Goal: Task Accomplishment & Management: Use online tool/utility

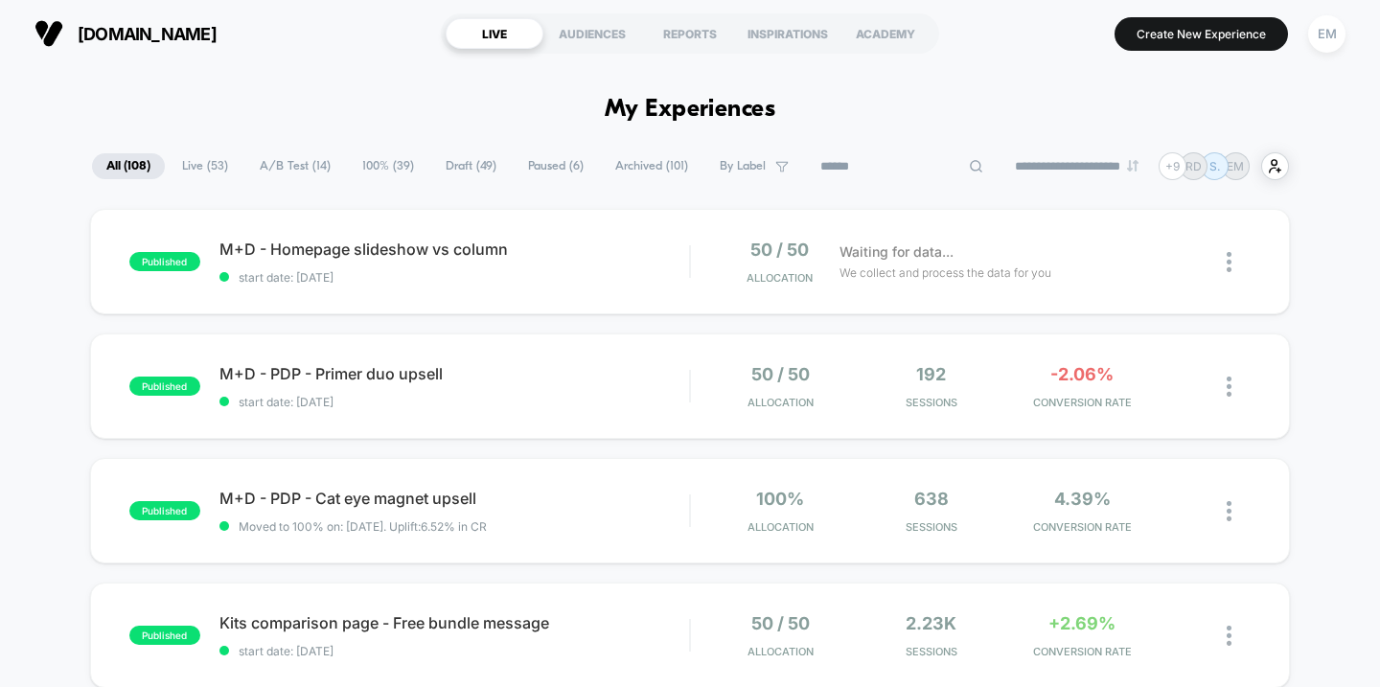
click at [869, 159] on input at bounding box center [902, 166] width 192 height 23
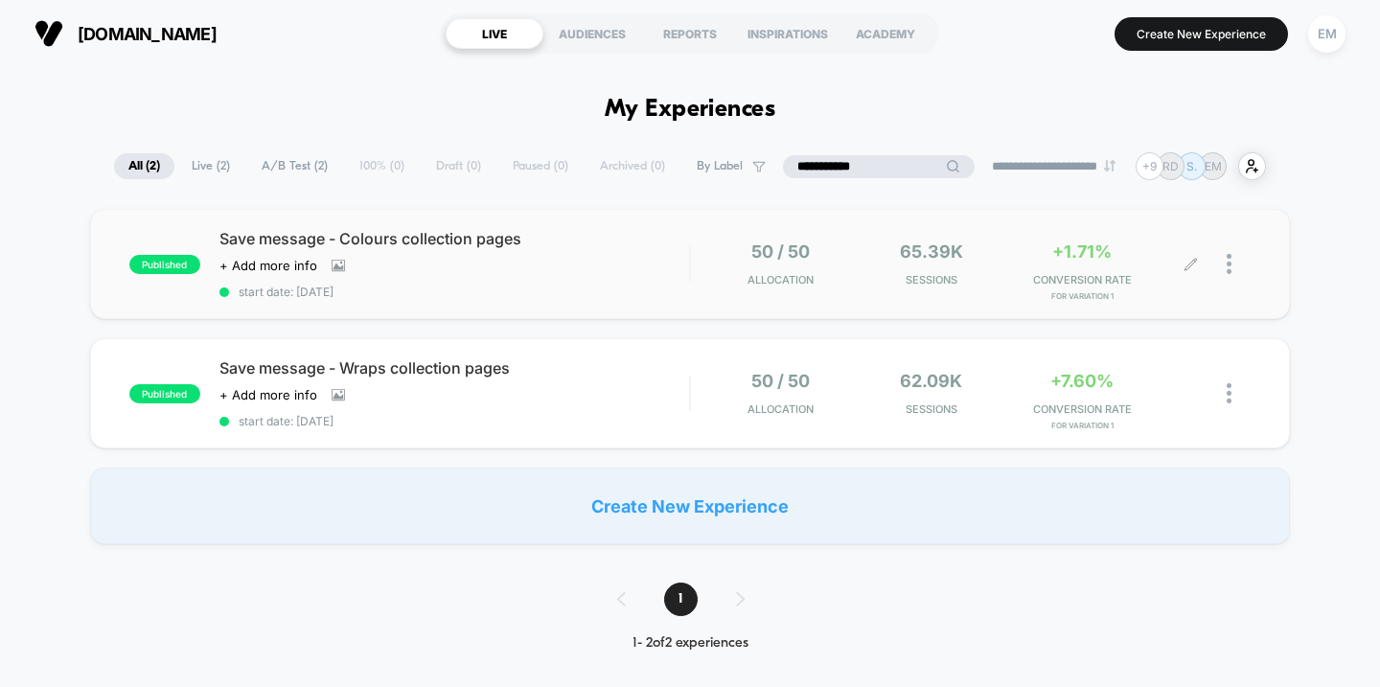
type input "**********"
click at [1237, 268] on div at bounding box center [1238, 263] width 24 height 45
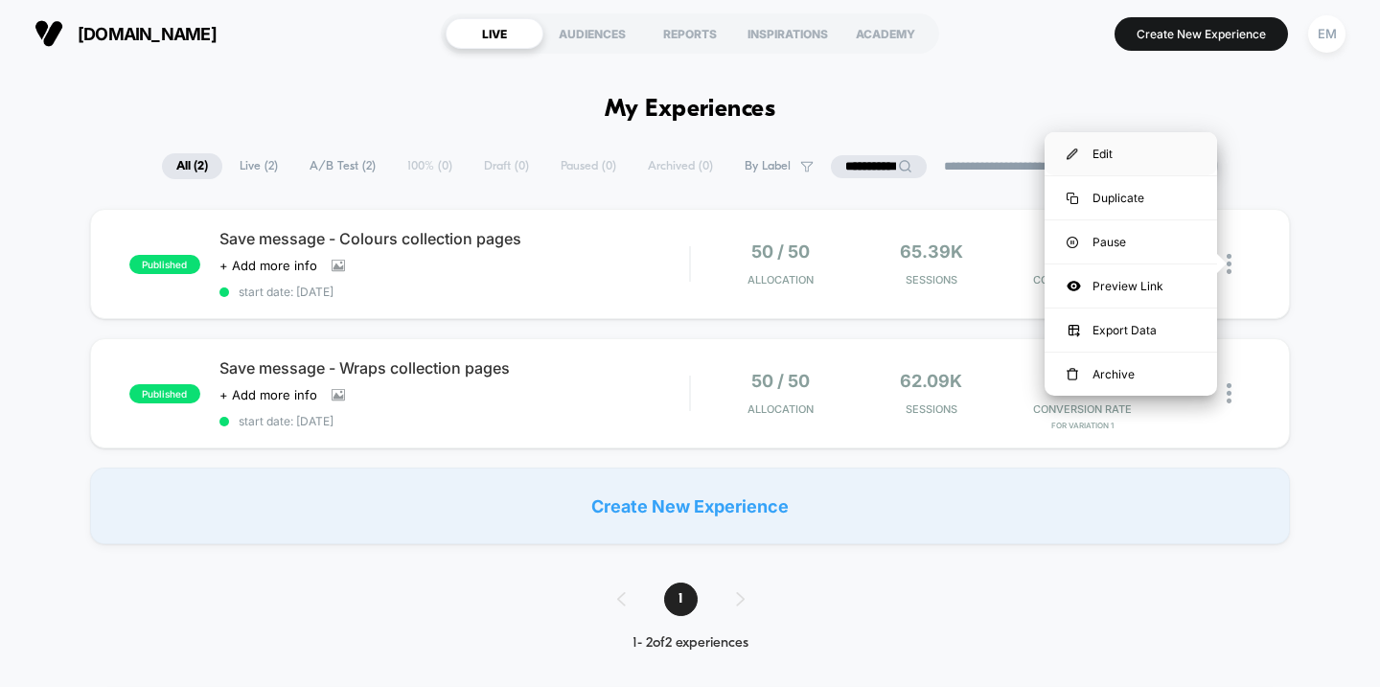
click at [1110, 157] on div "Edit" at bounding box center [1130, 153] width 172 height 43
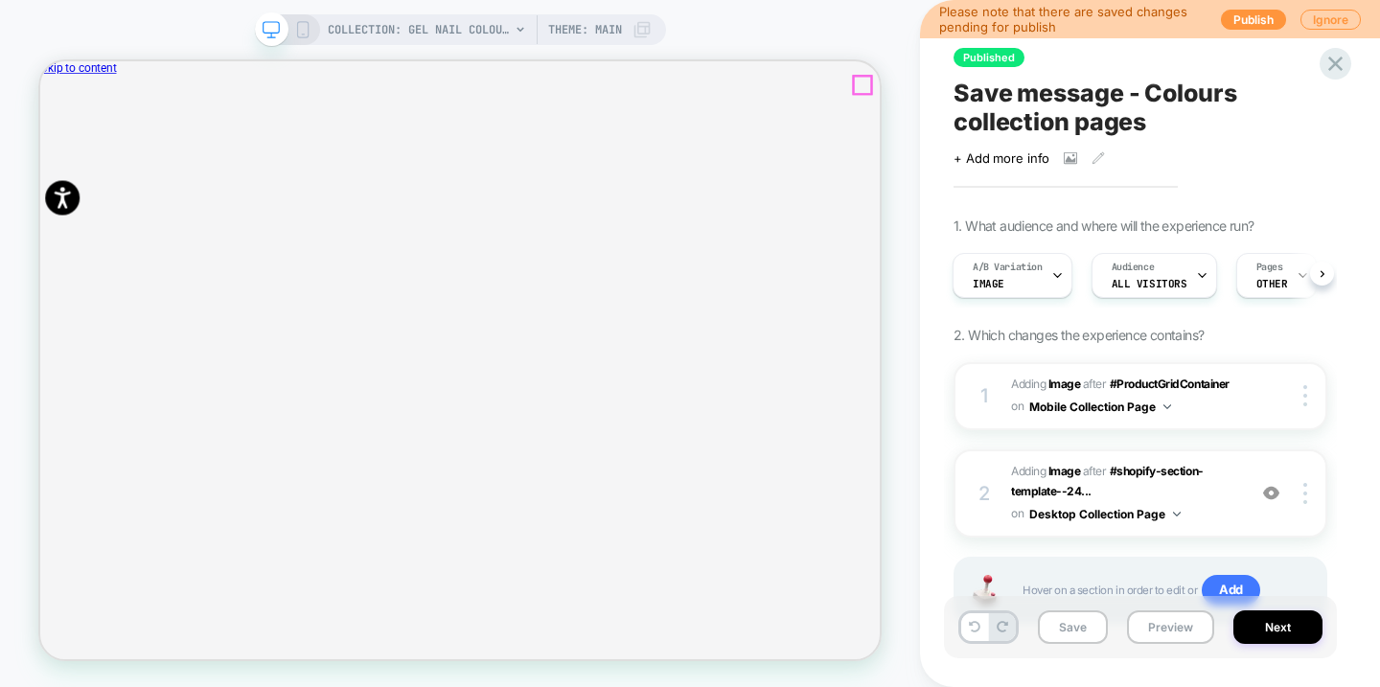
click at [48, 159] on icon "Close" at bounding box center [48, 159] width 0 height 0
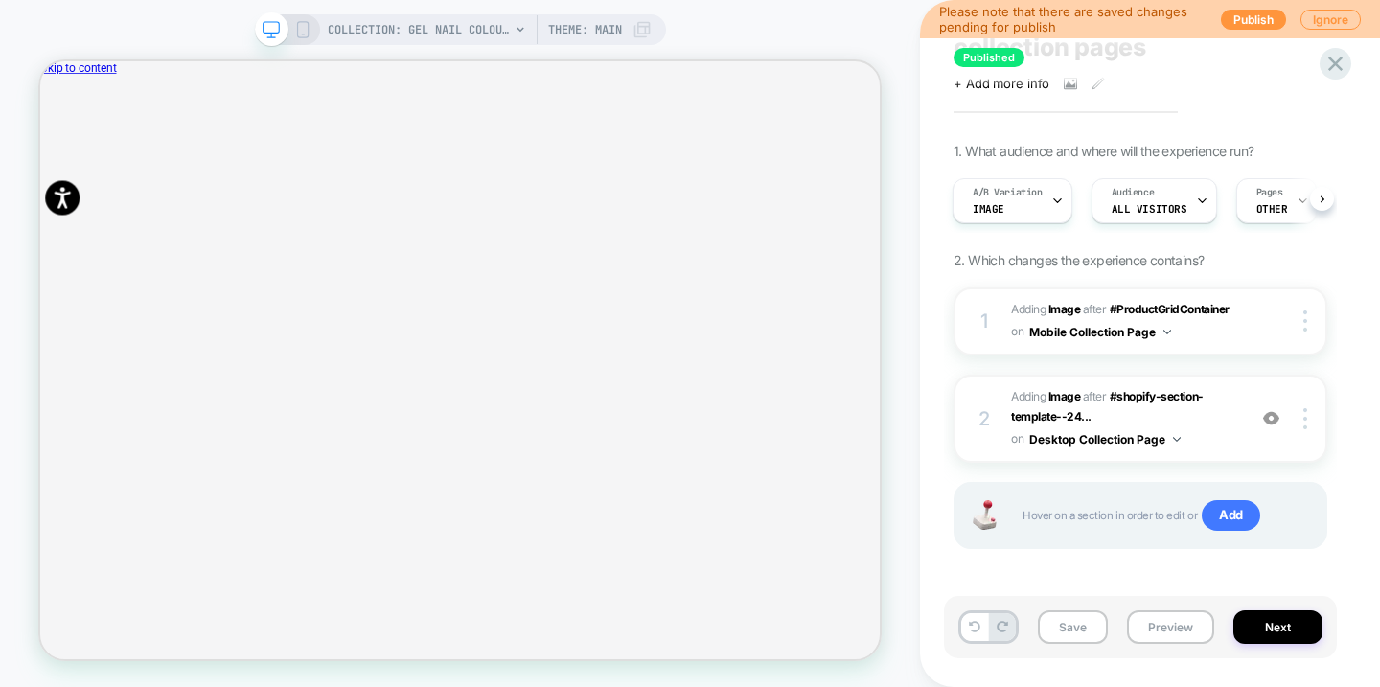
scroll to position [71, 0]
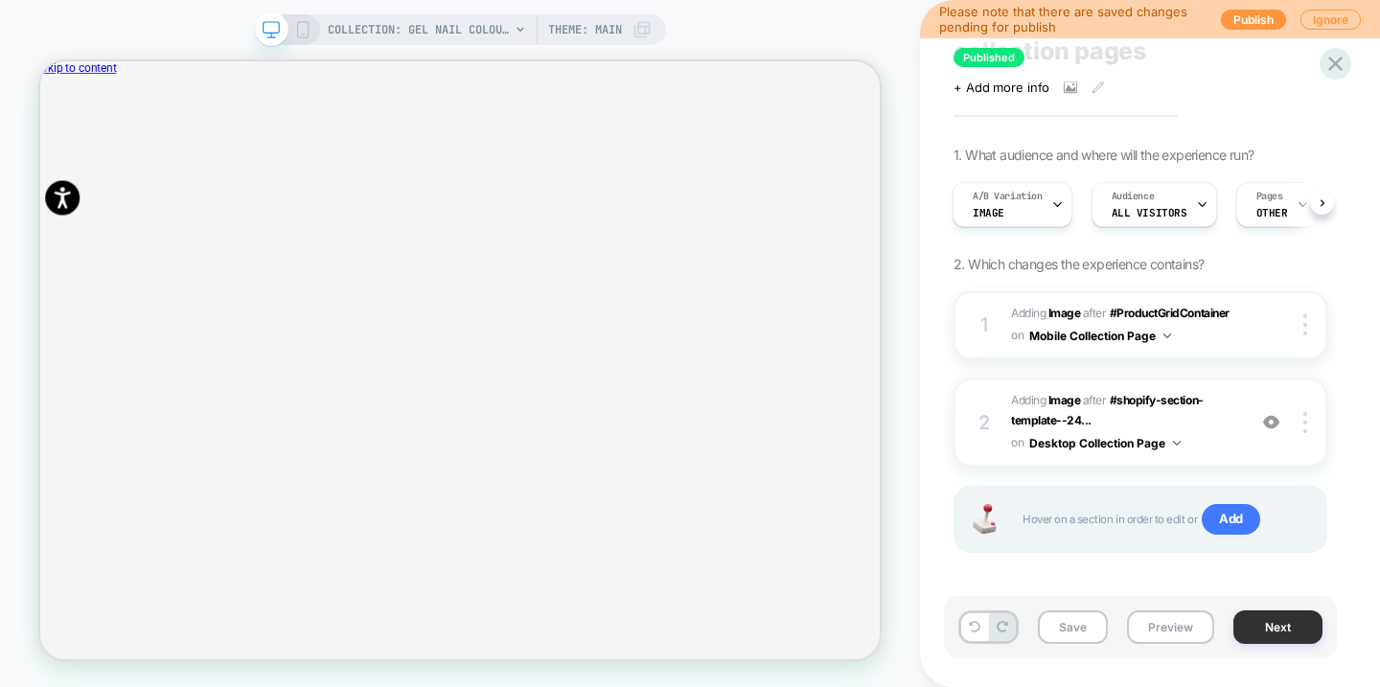
click at [1284, 627] on button "Next" at bounding box center [1277, 627] width 89 height 34
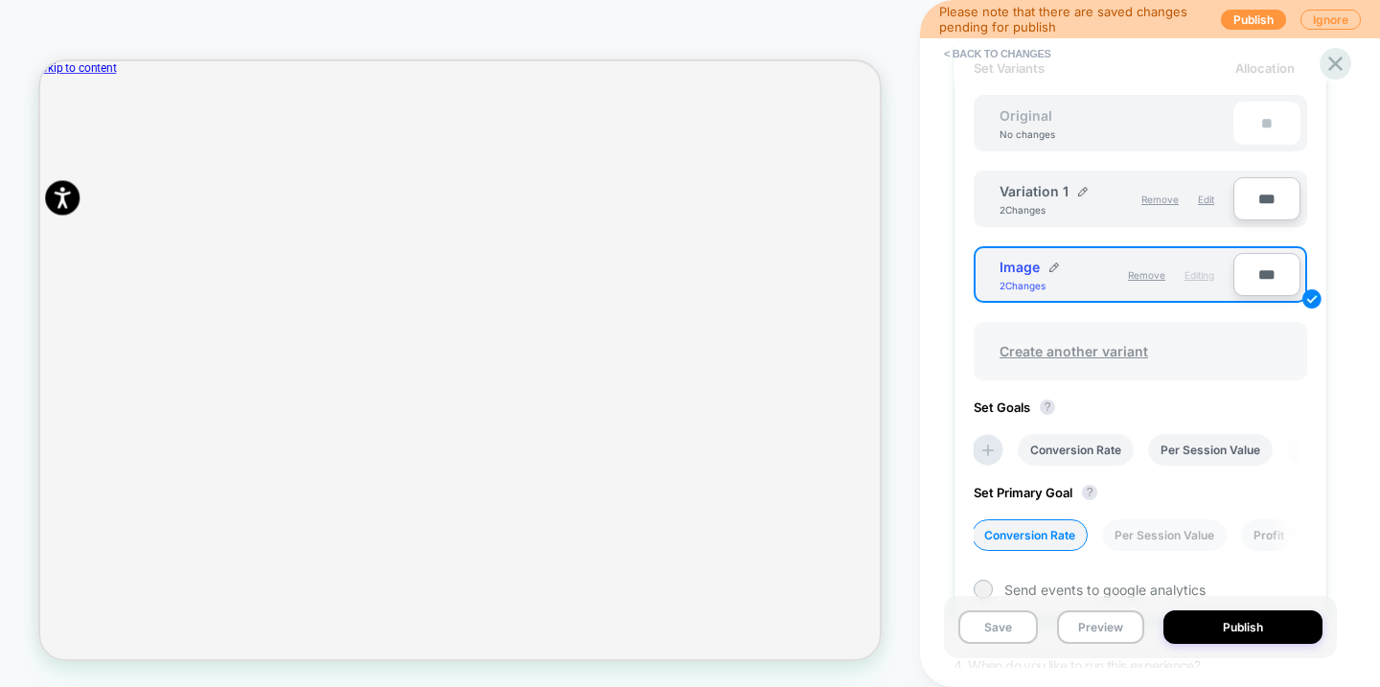
scroll to position [621, 0]
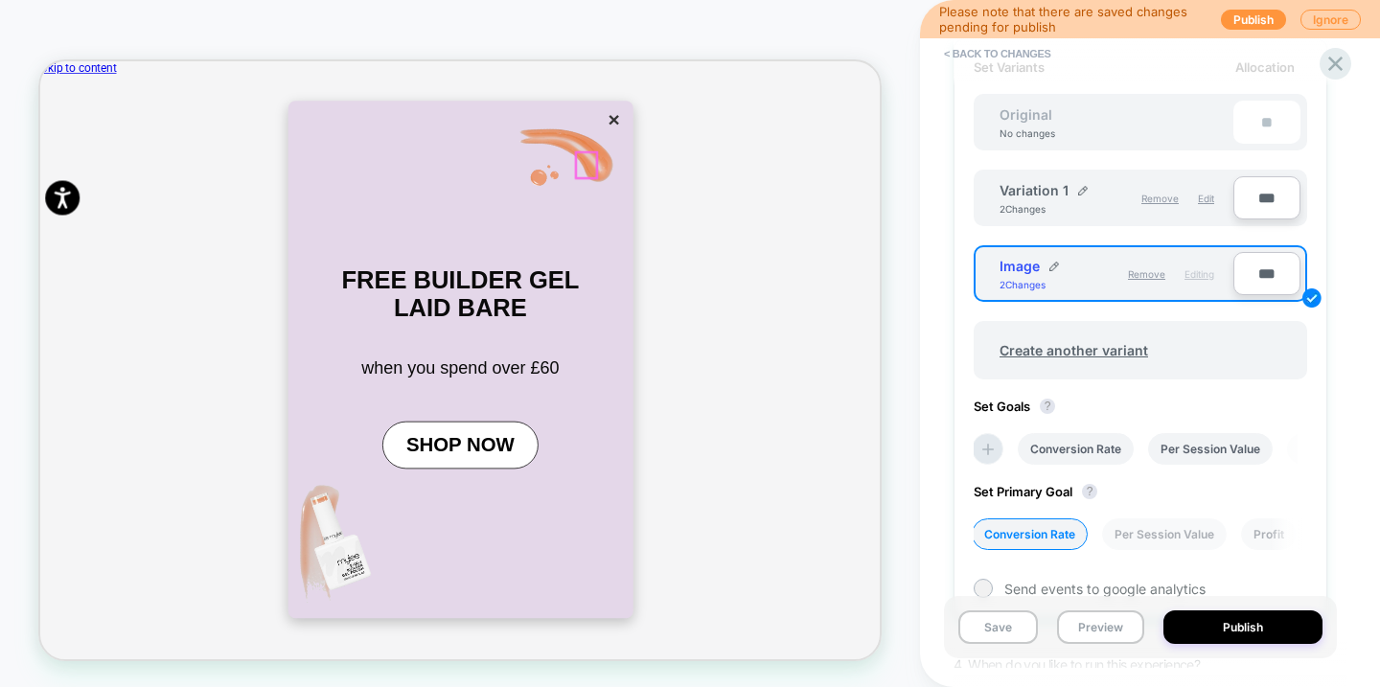
click at [791, 156] on button "×" at bounding box center [804, 140] width 27 height 33
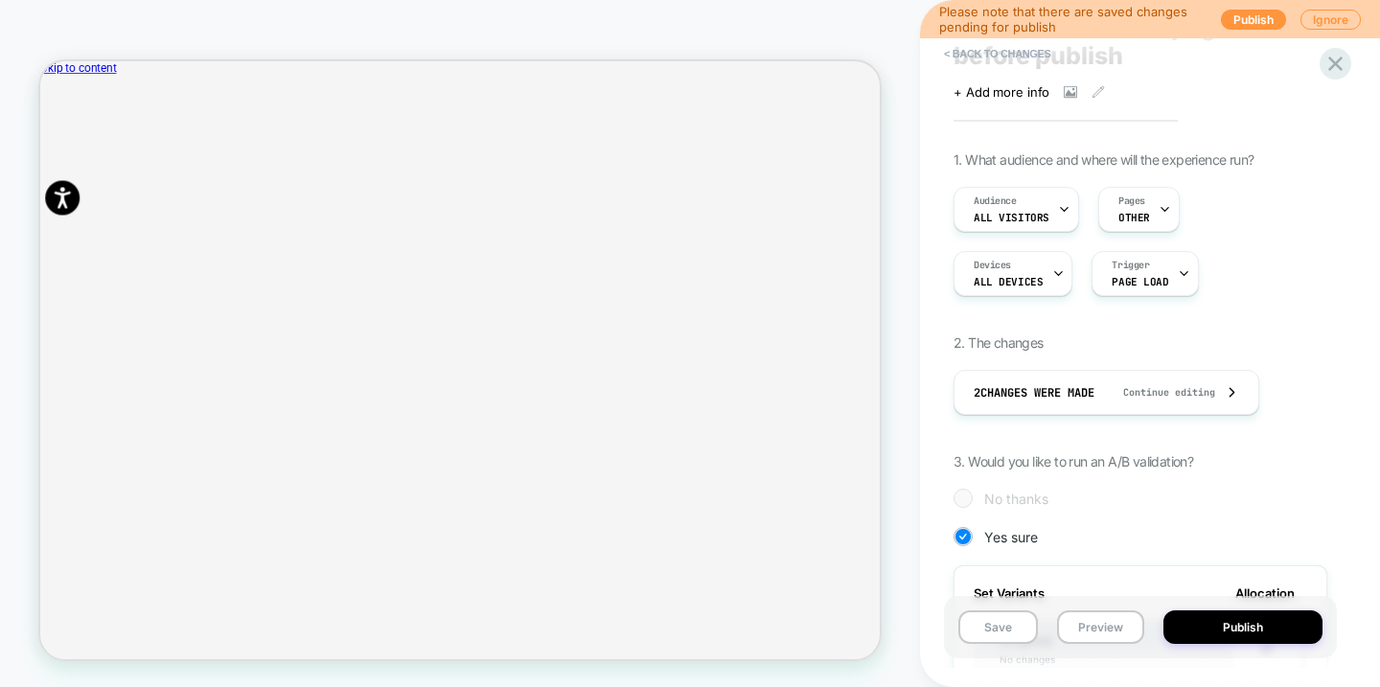
scroll to position [0, 0]
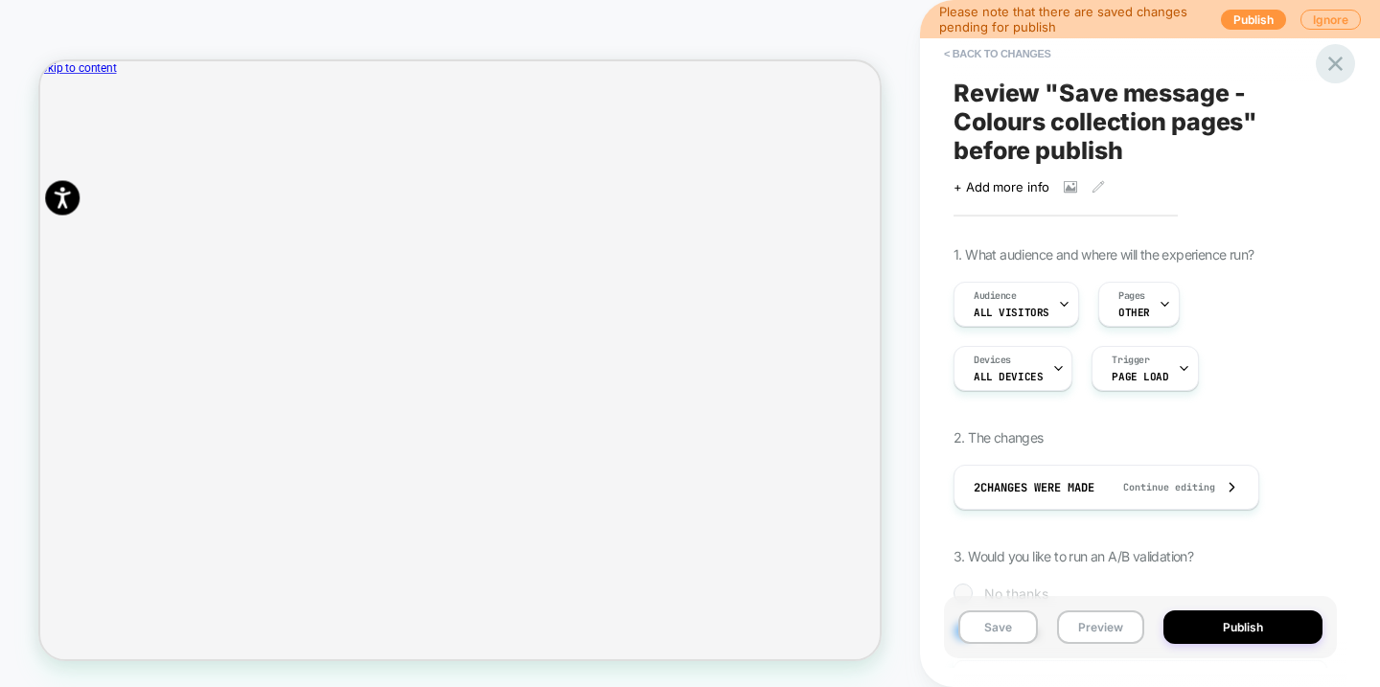
click at [1338, 64] on icon at bounding box center [1335, 64] width 14 height 14
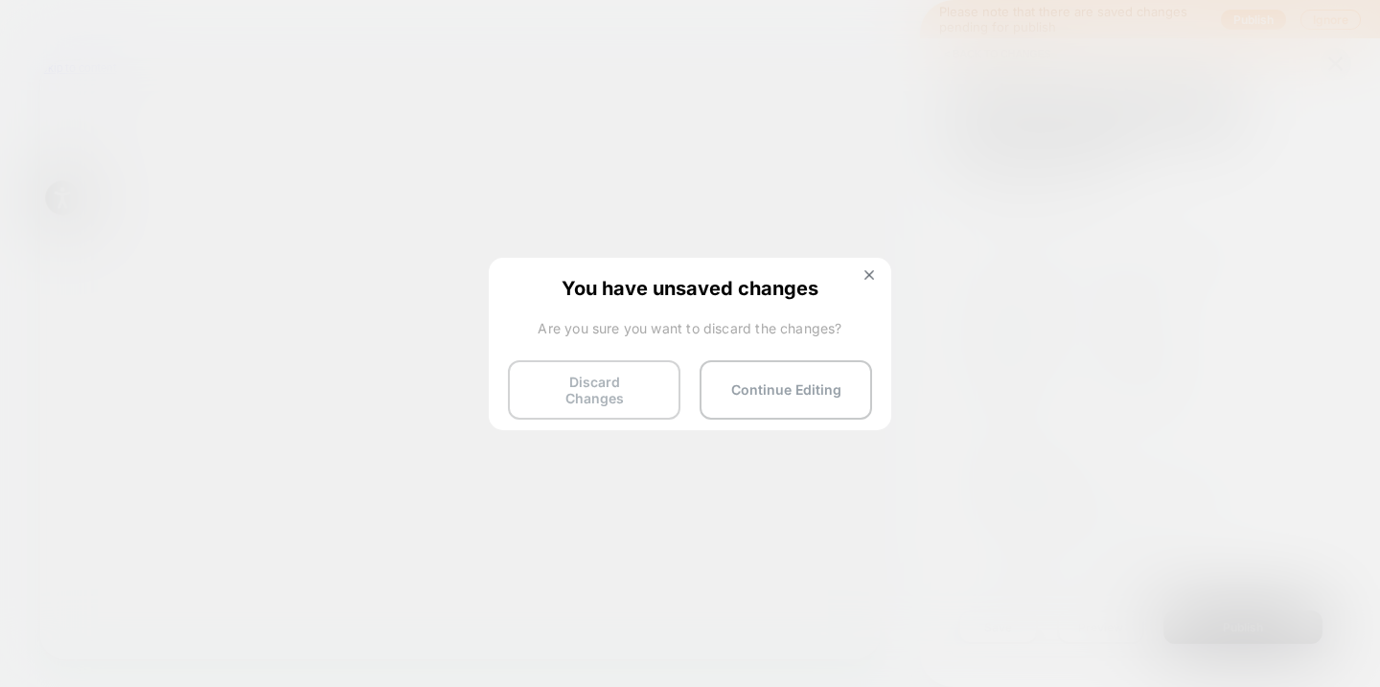
click at [615, 367] on button "Discard Changes" at bounding box center [594, 389] width 172 height 59
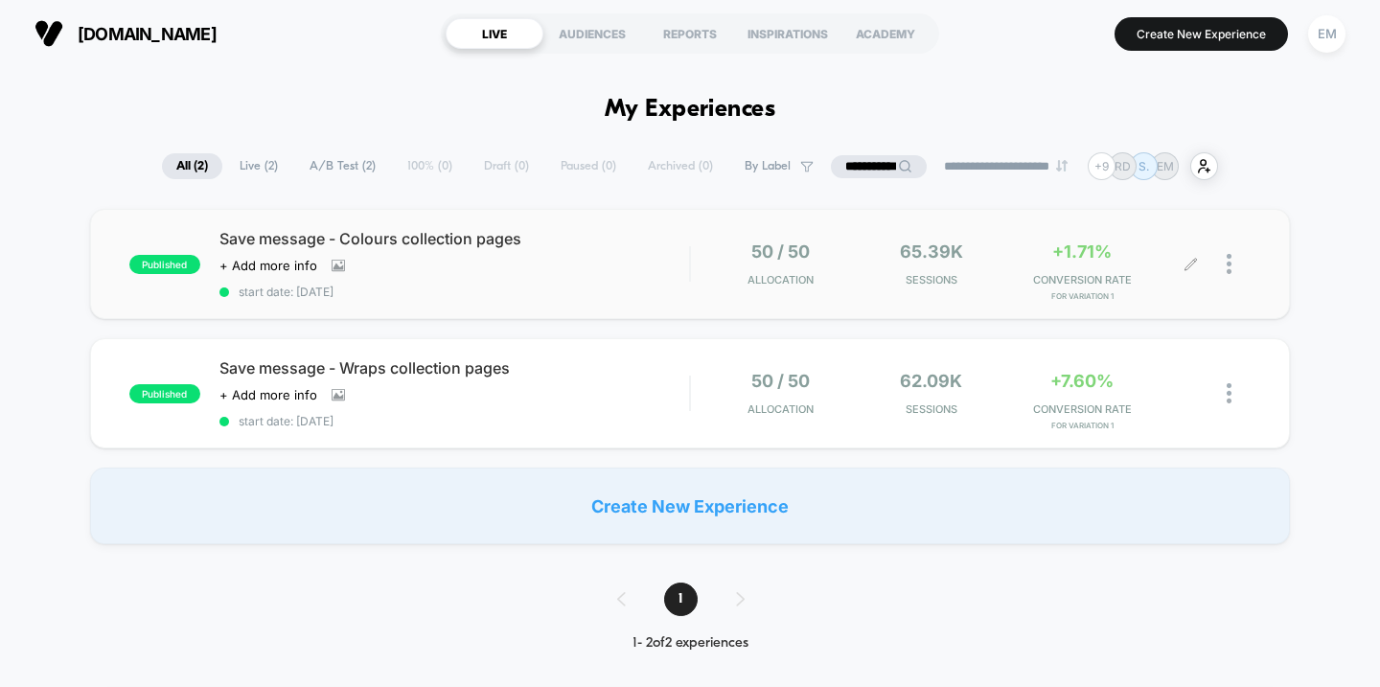
click at [1230, 274] on div at bounding box center [1238, 263] width 24 height 45
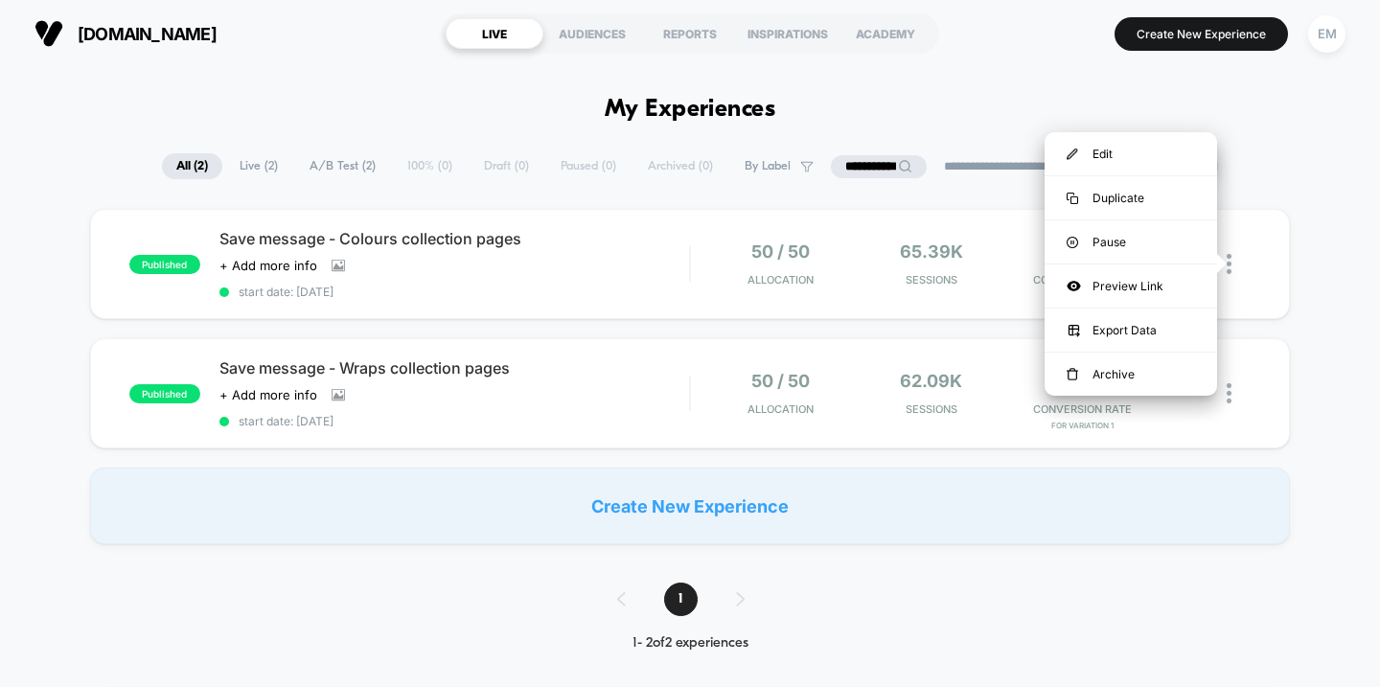
click at [1367, 288] on div "published Save message - Colours collection pages Click to view images Click to…" at bounding box center [690, 376] width 1380 height 335
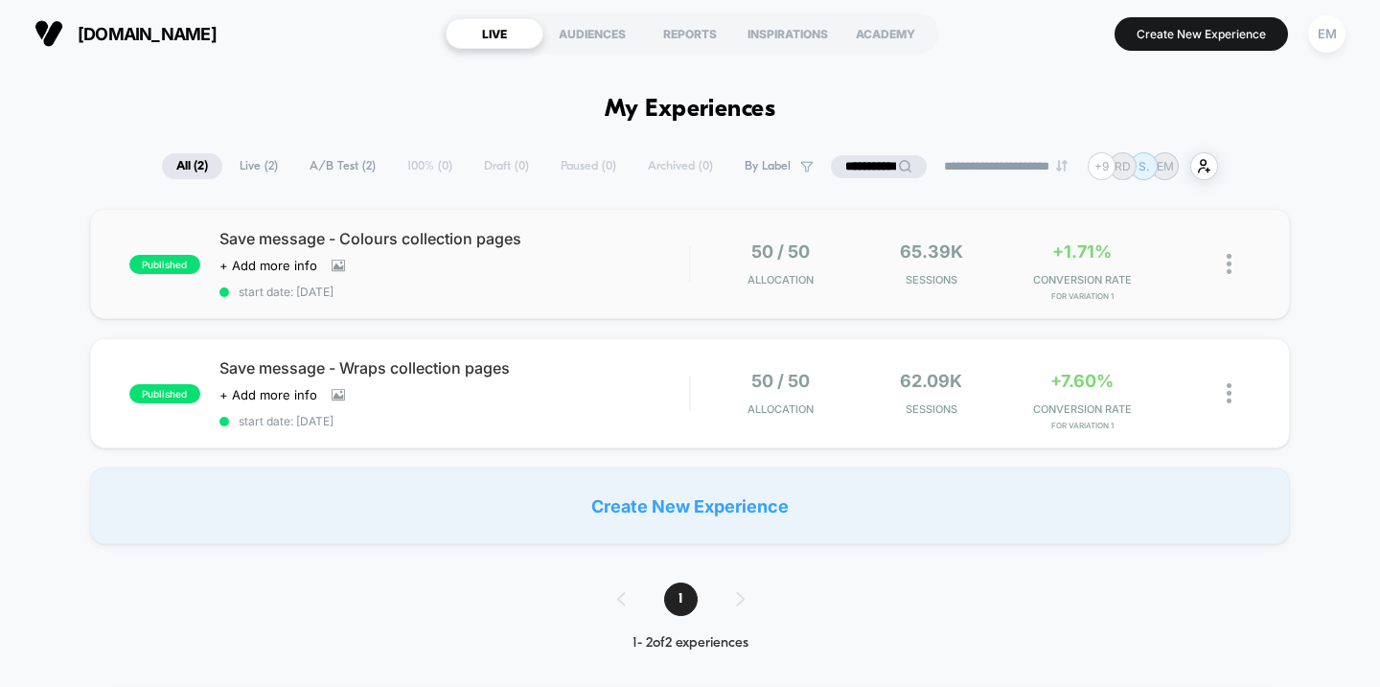
click at [1226, 263] on div at bounding box center [1221, 263] width 60 height 45
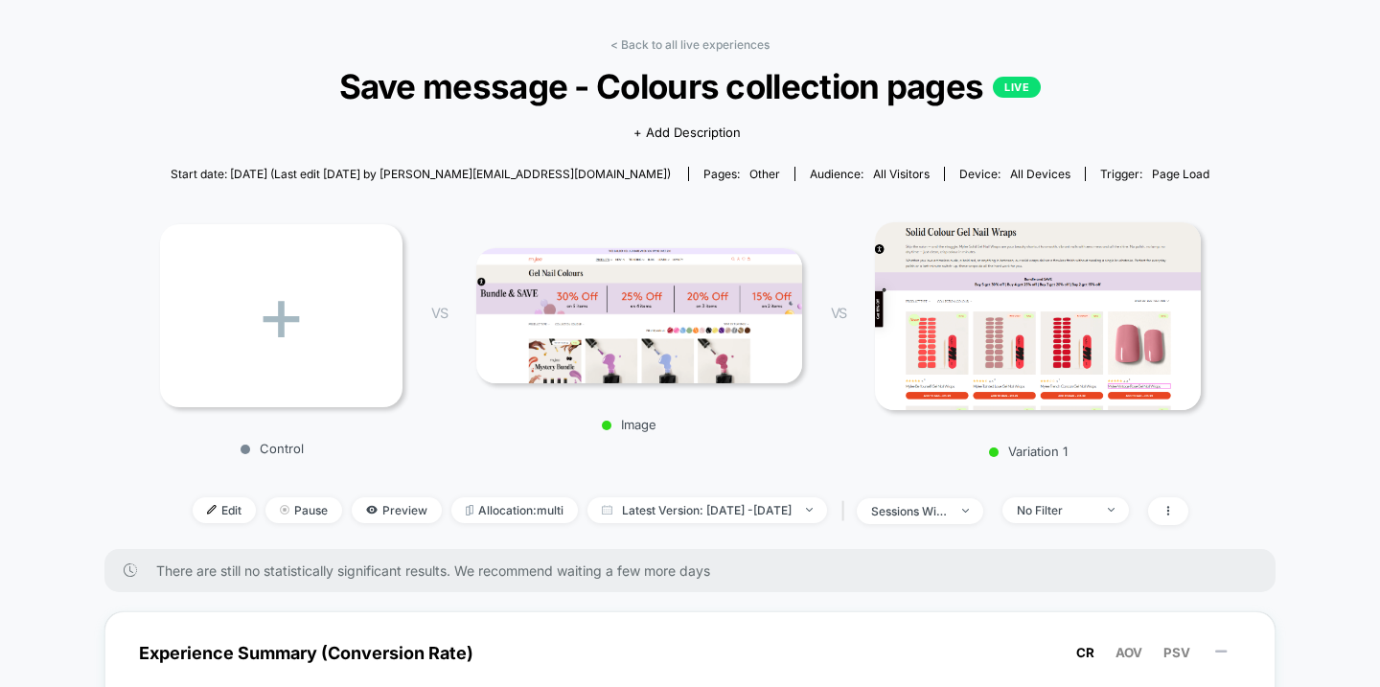
scroll to position [68, 0]
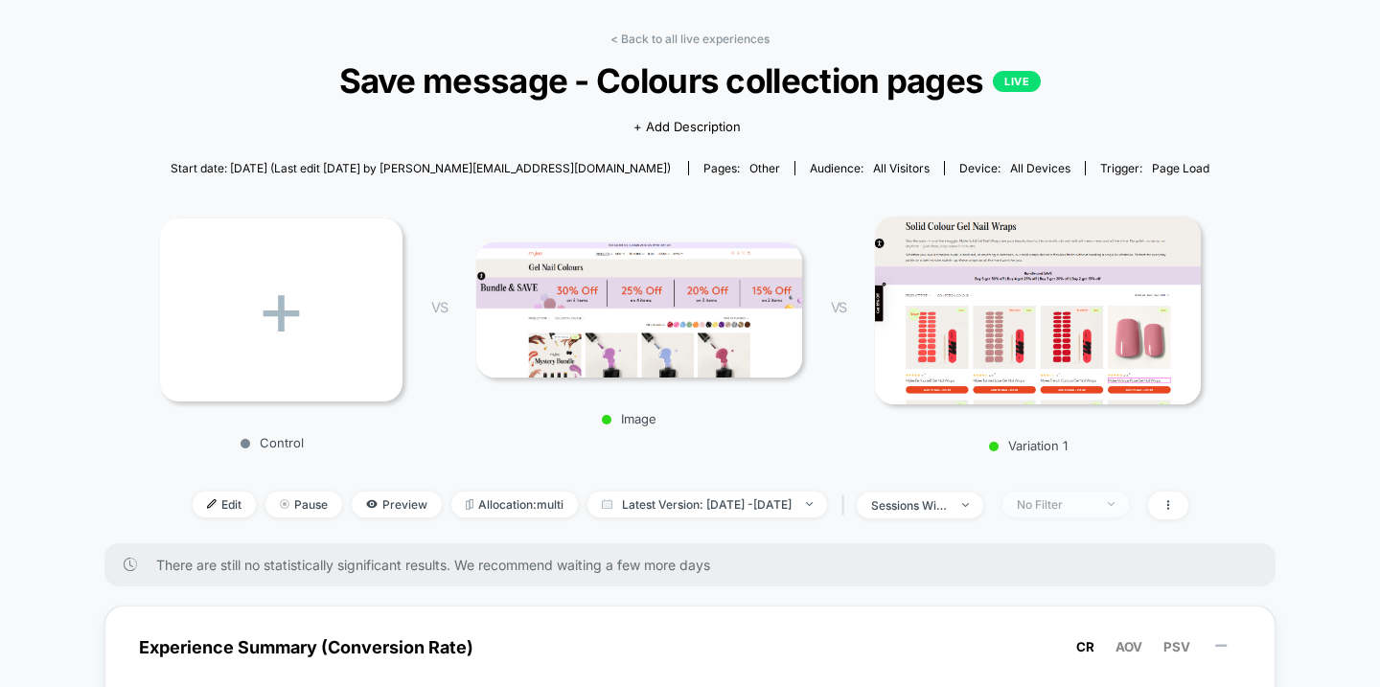
click at [1093, 509] on div "No Filter" at bounding box center [1055, 504] width 77 height 14
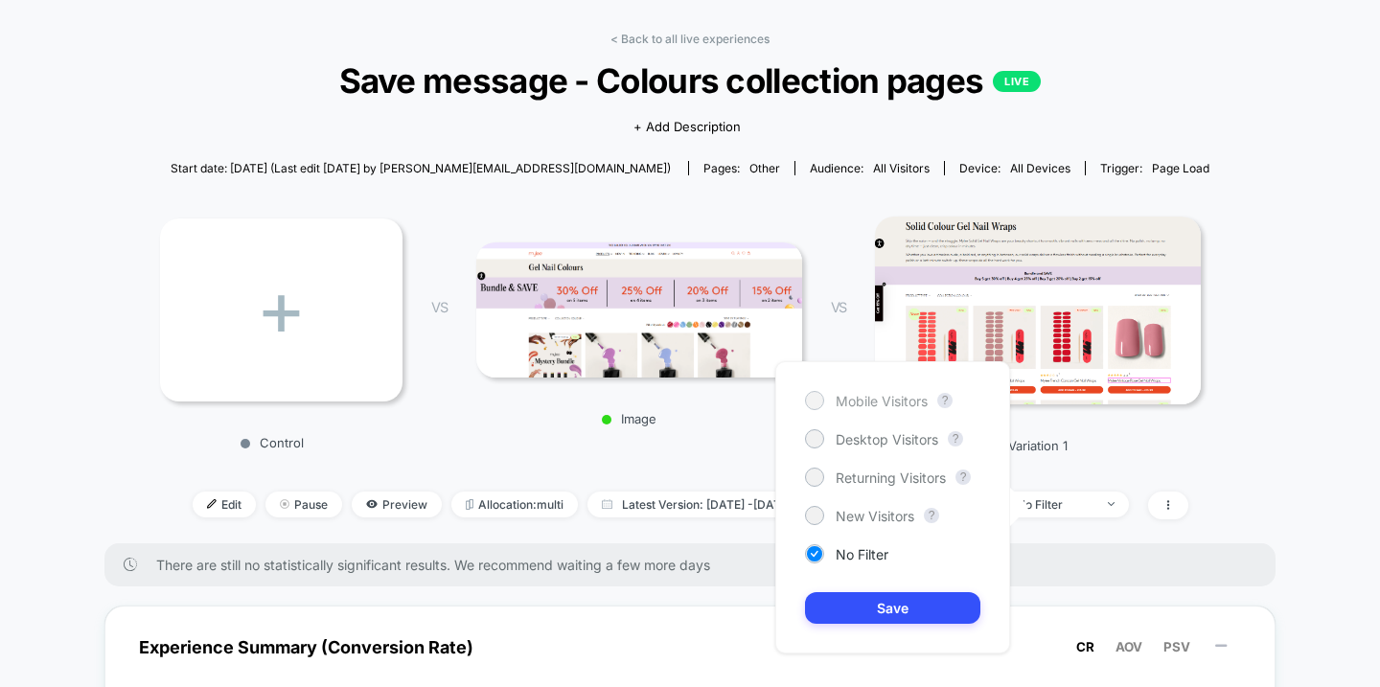
click at [911, 402] on span "Mobile Visitors" at bounding box center [882, 401] width 92 height 16
click at [906, 611] on button "Save" at bounding box center [892, 608] width 175 height 32
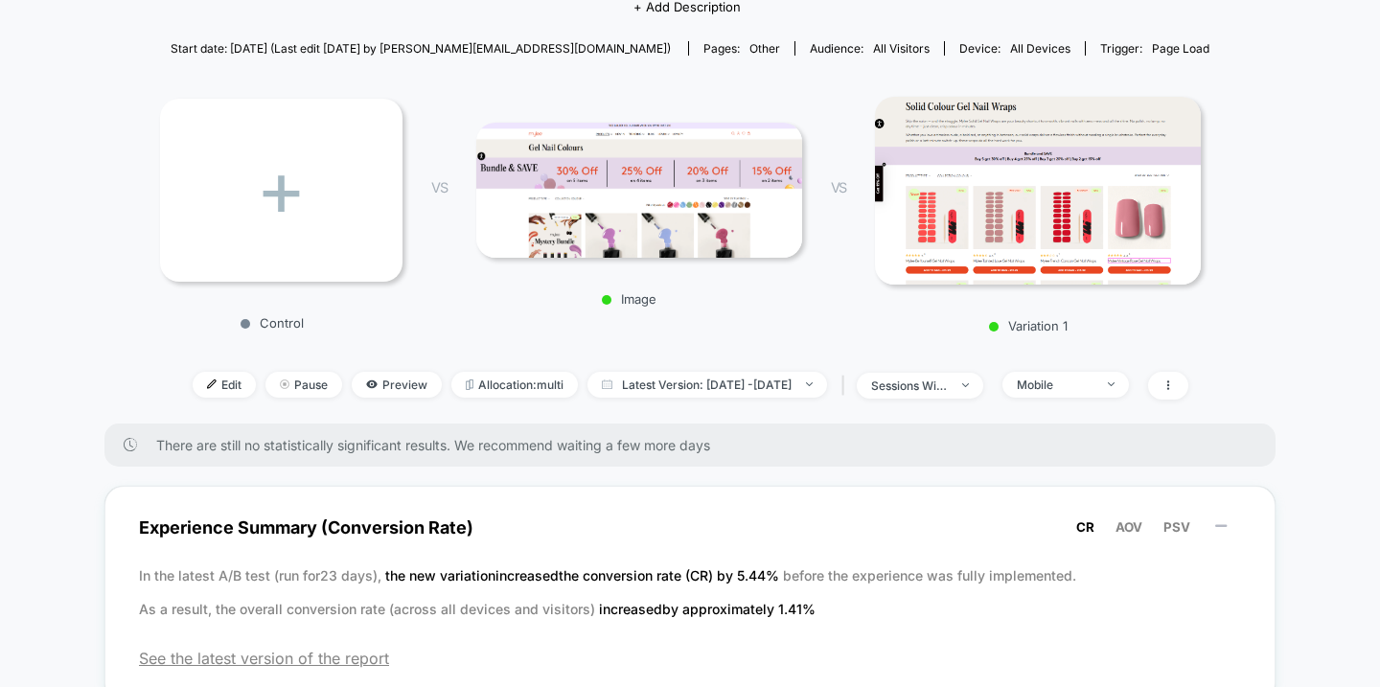
scroll to position [74, 0]
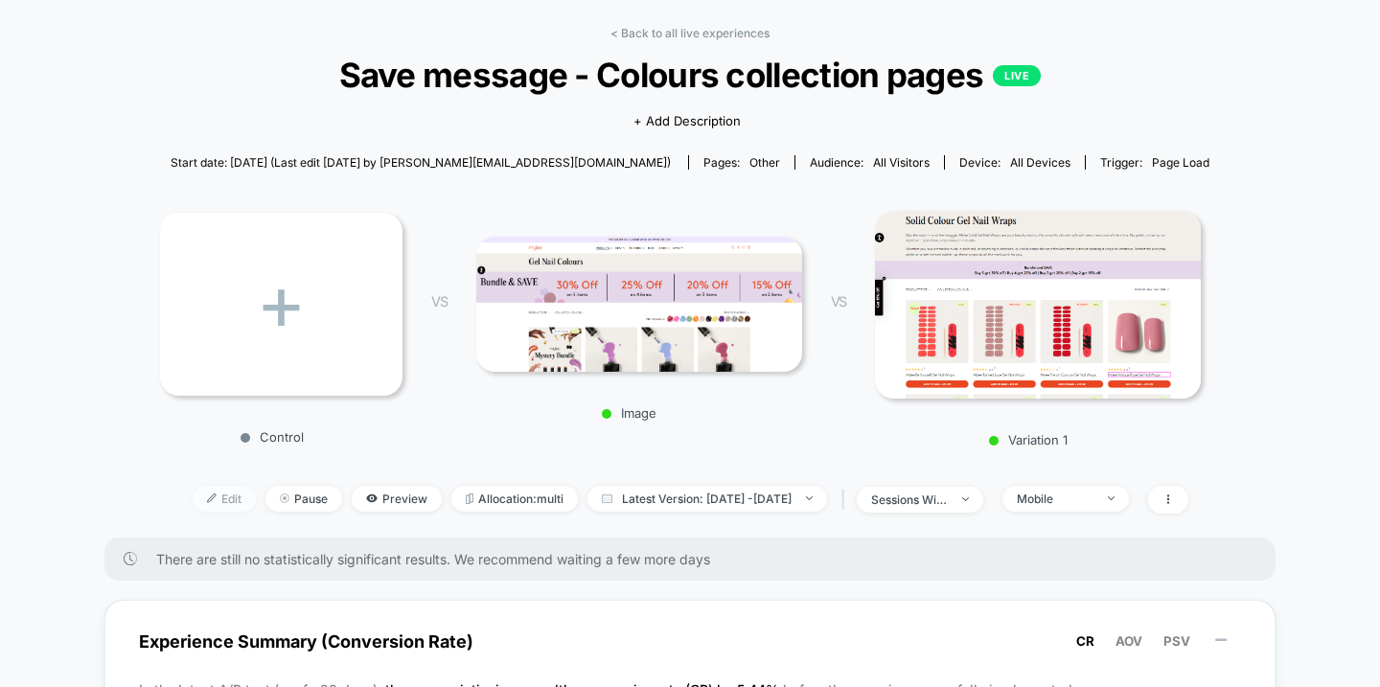
click at [193, 502] on span "Edit" at bounding box center [224, 499] width 63 height 26
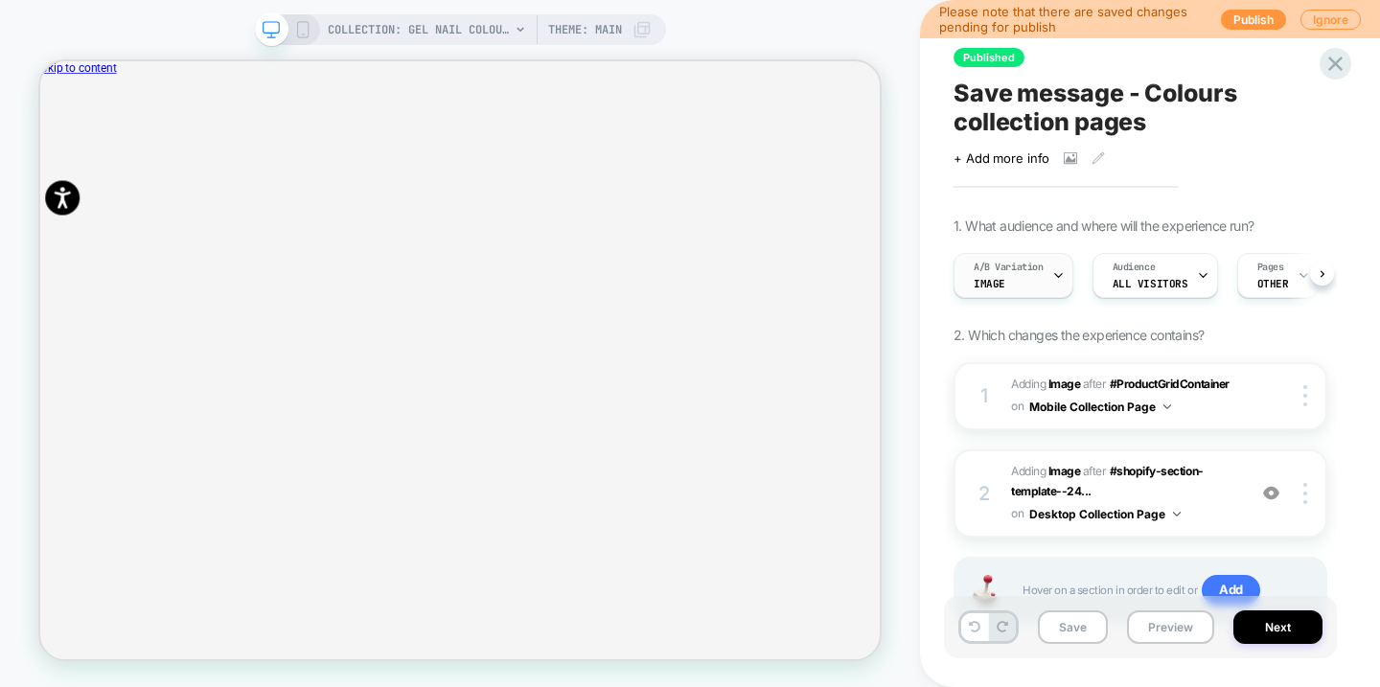
scroll to position [0, 1]
click at [1058, 273] on icon at bounding box center [1057, 275] width 12 height 12
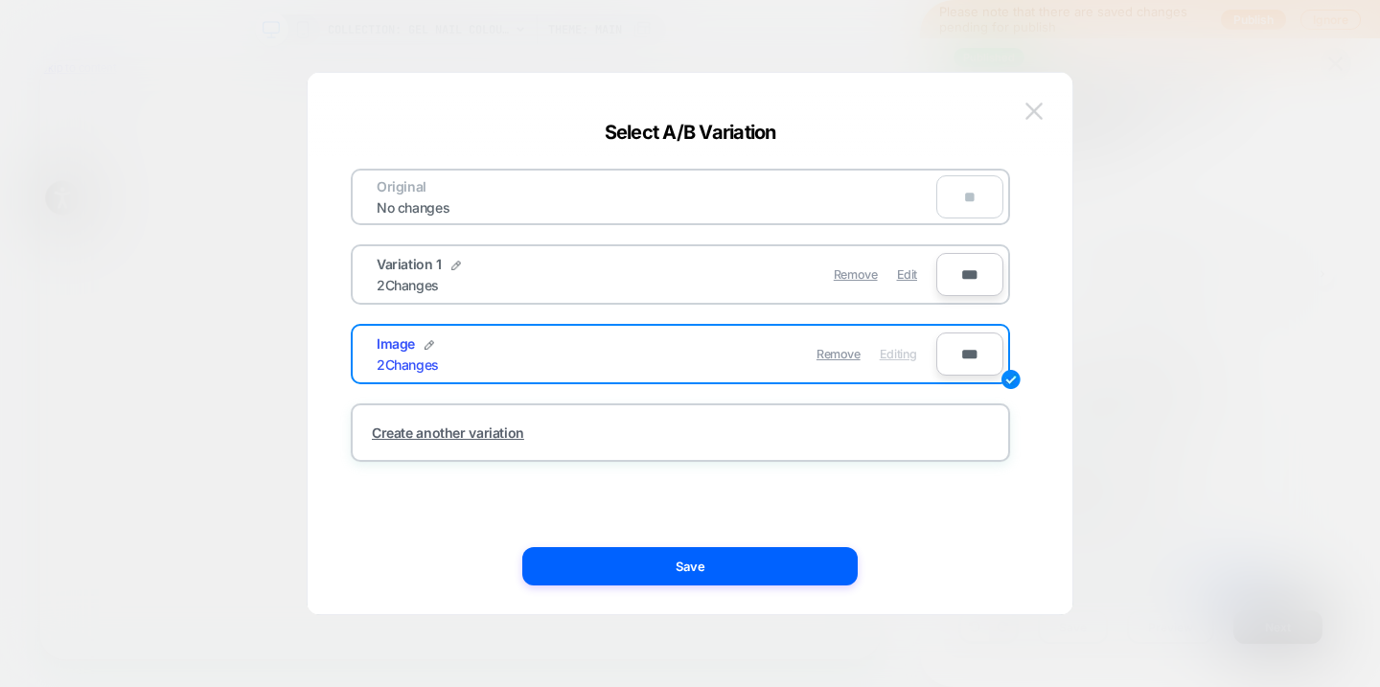
click at [1040, 109] on img at bounding box center [1033, 111] width 17 height 16
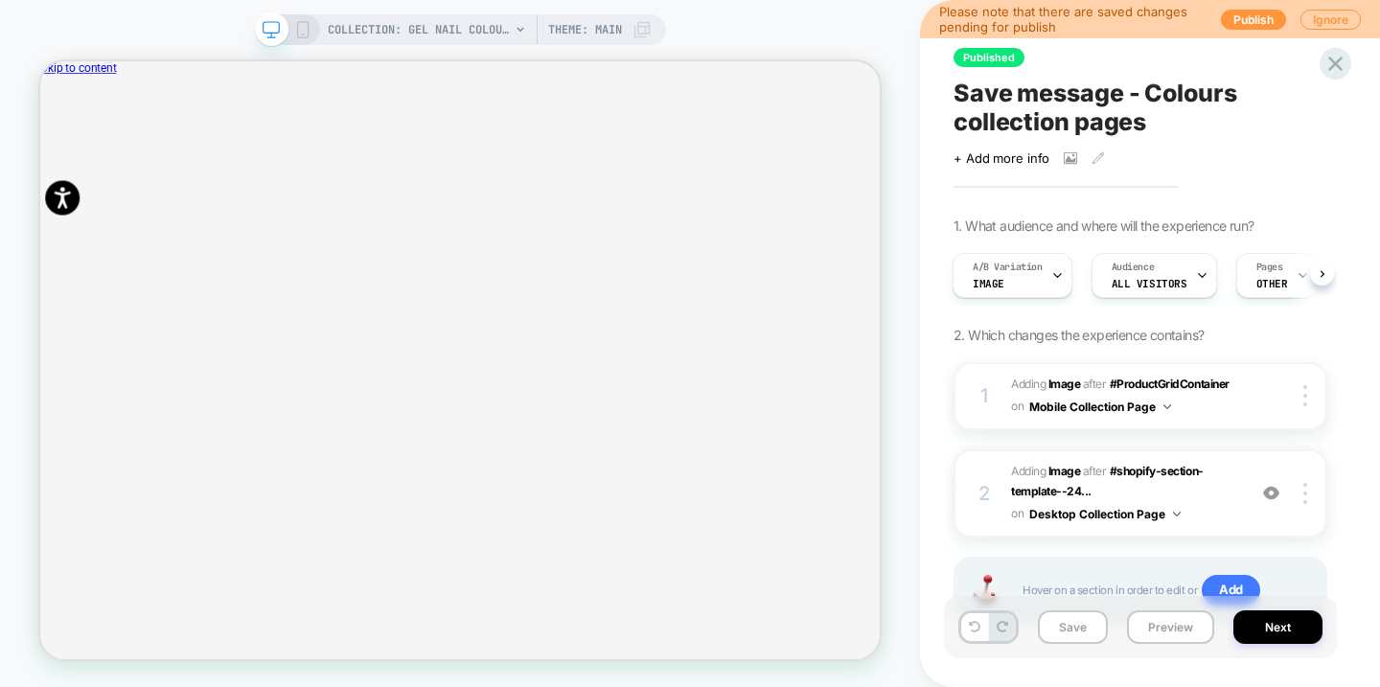
click at [308, 33] on icon at bounding box center [302, 29] width 17 height 17
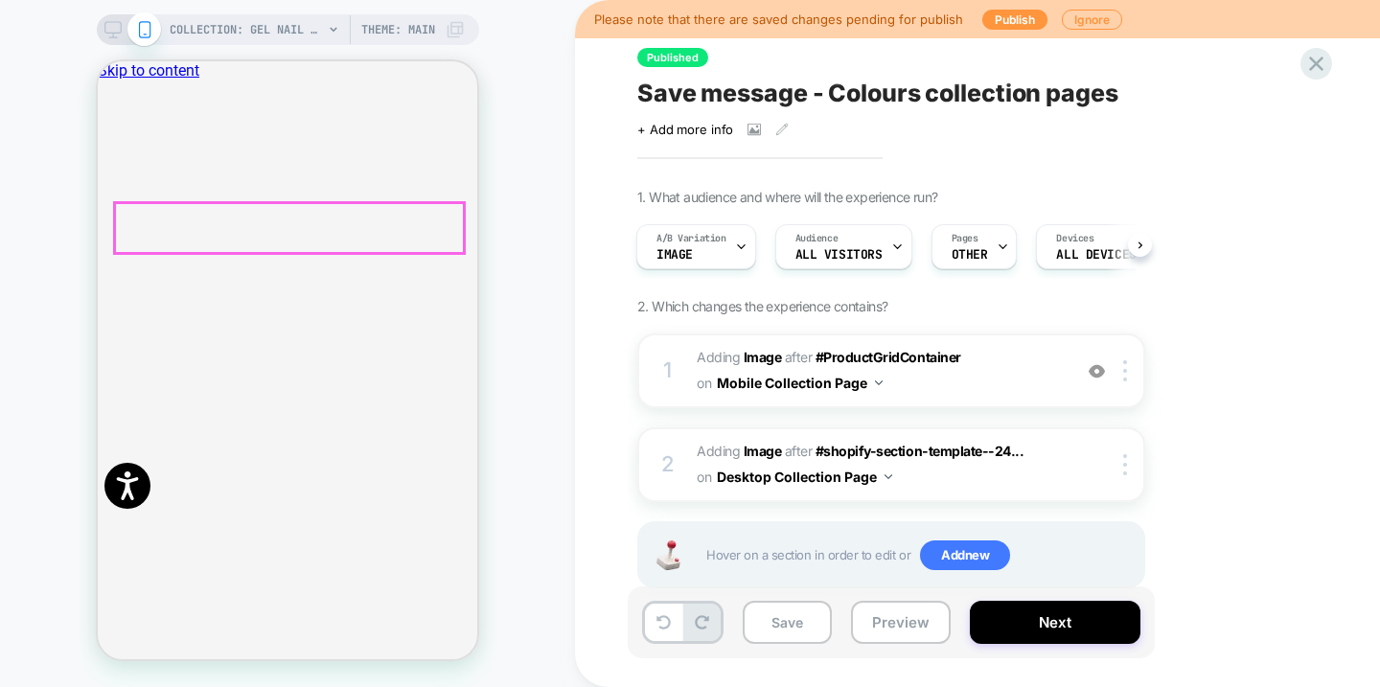
scroll to position [0, 2]
click at [876, 383] on img at bounding box center [879, 382] width 8 height 5
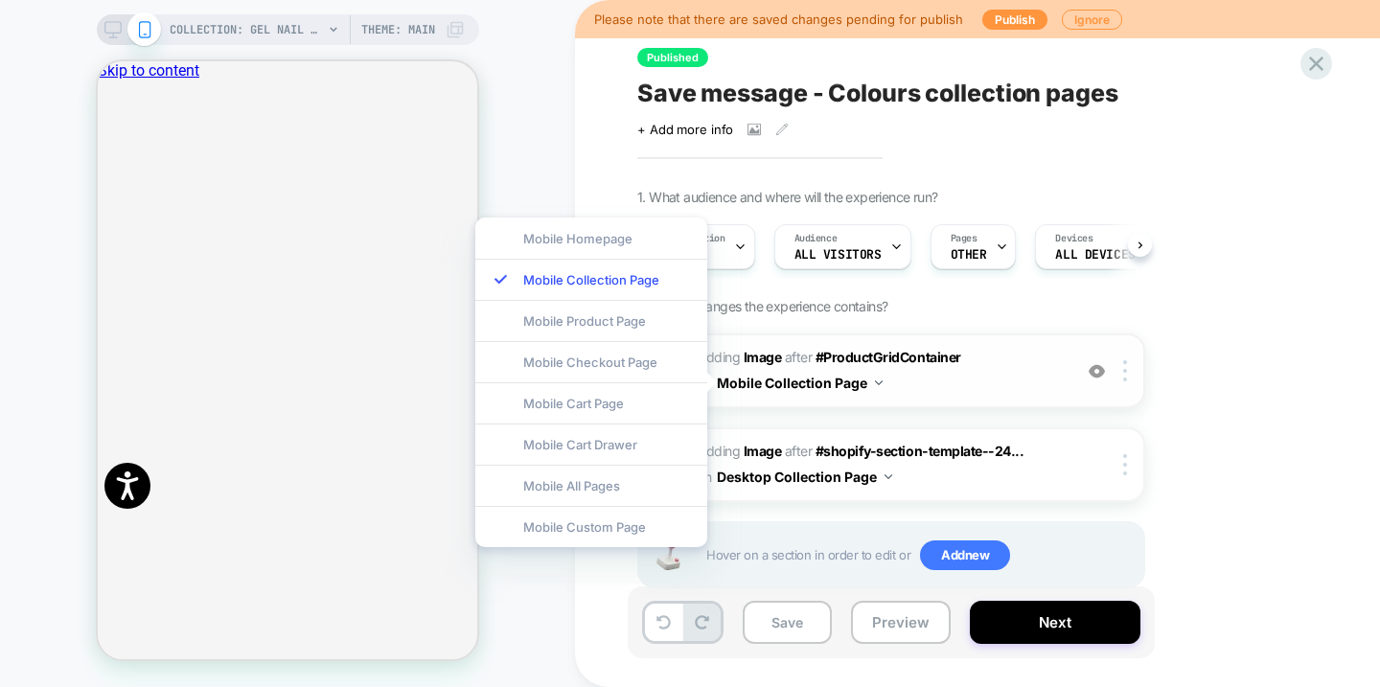
click at [1038, 380] on span "#_loomi_addon_1755684101802 Adding Image AFTER #ProductGridContainer #ProductGr…" at bounding box center [879, 371] width 365 height 52
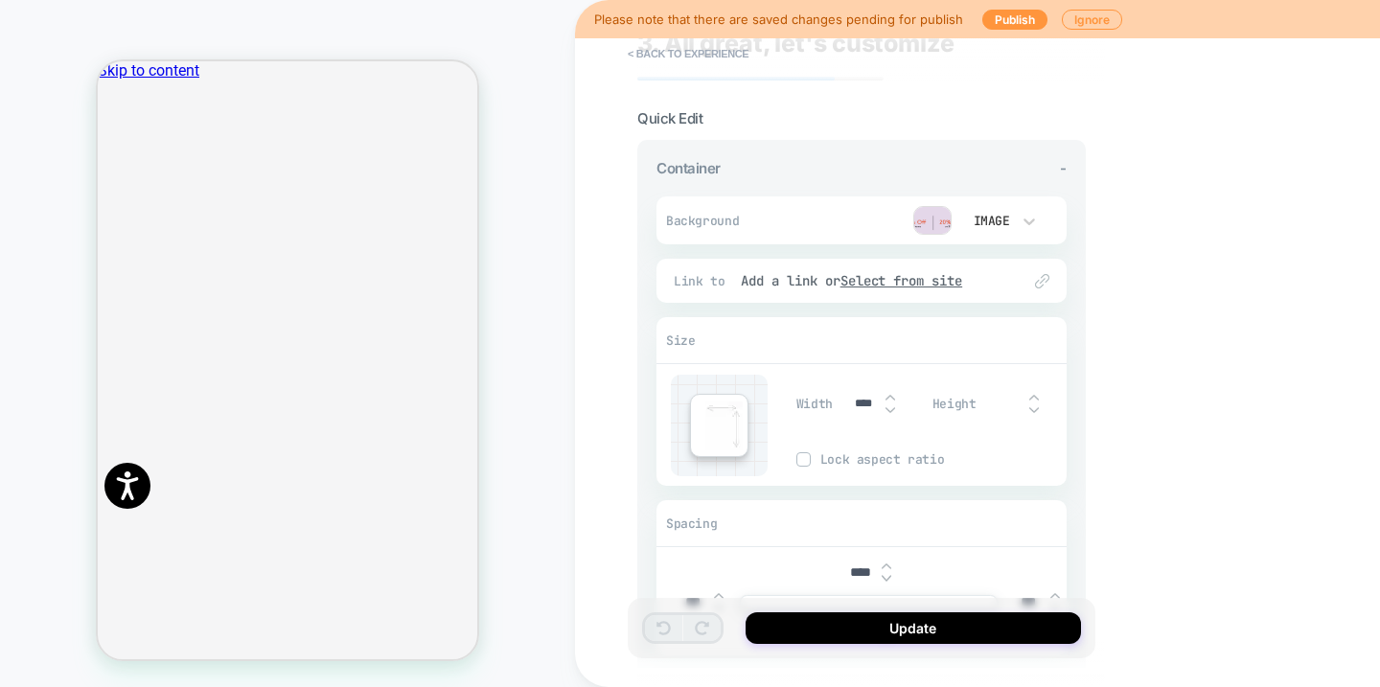
scroll to position [0, 0]
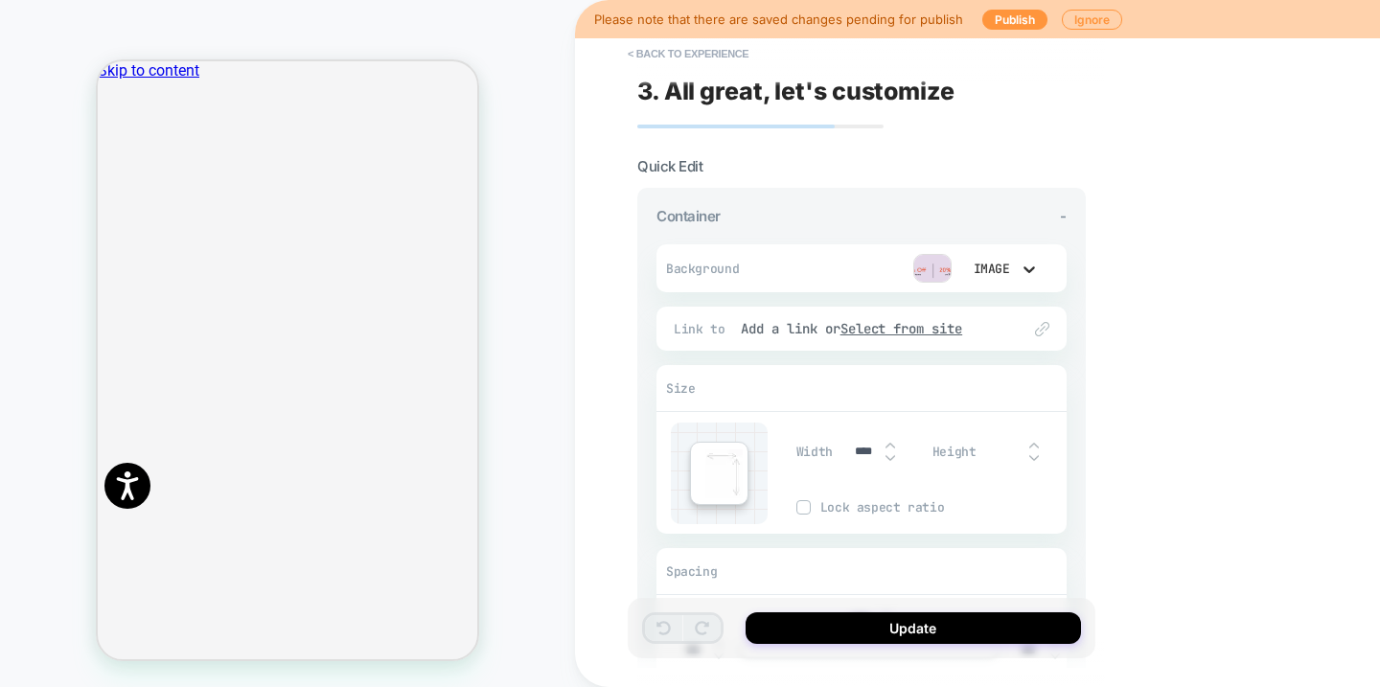
click at [1030, 270] on icon at bounding box center [1029, 269] width 19 height 19
click at [941, 268] on div at bounding box center [690, 343] width 1380 height 687
click at [928, 268] on img at bounding box center [932, 268] width 38 height 29
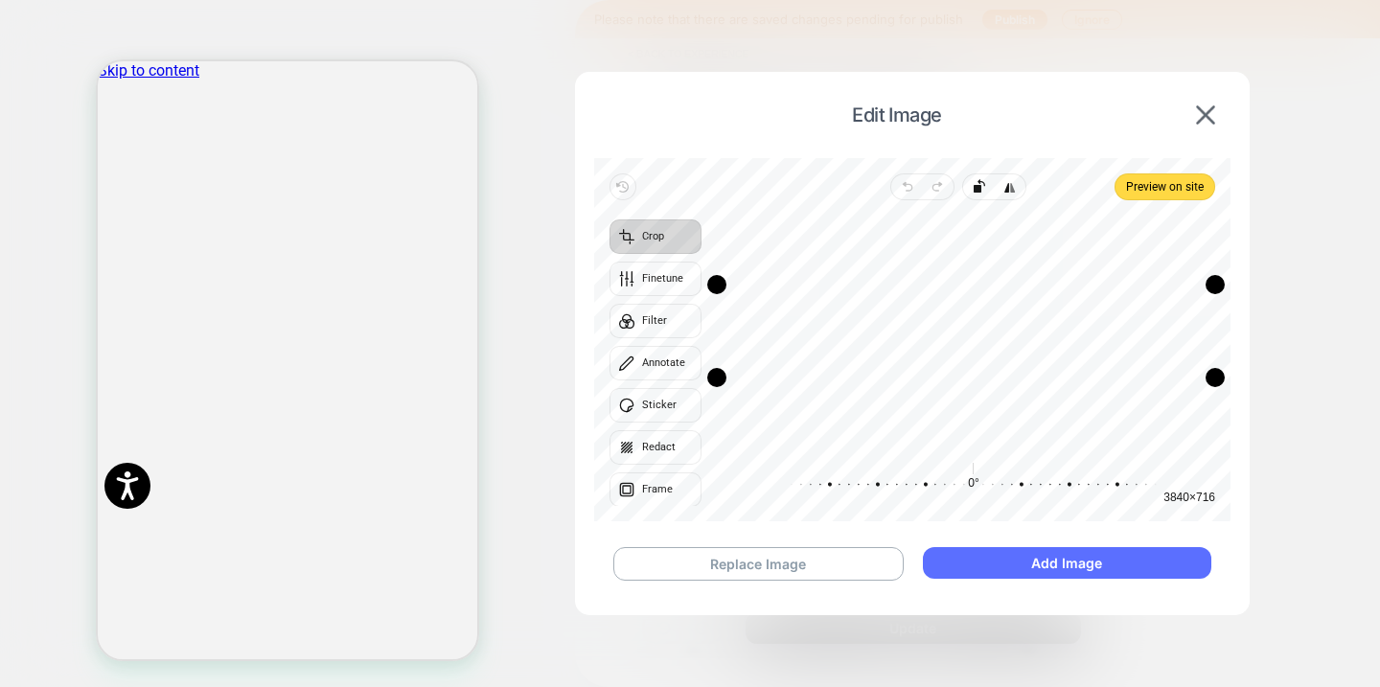
click at [1059, 559] on button "Add Image" at bounding box center [1067, 563] width 288 height 32
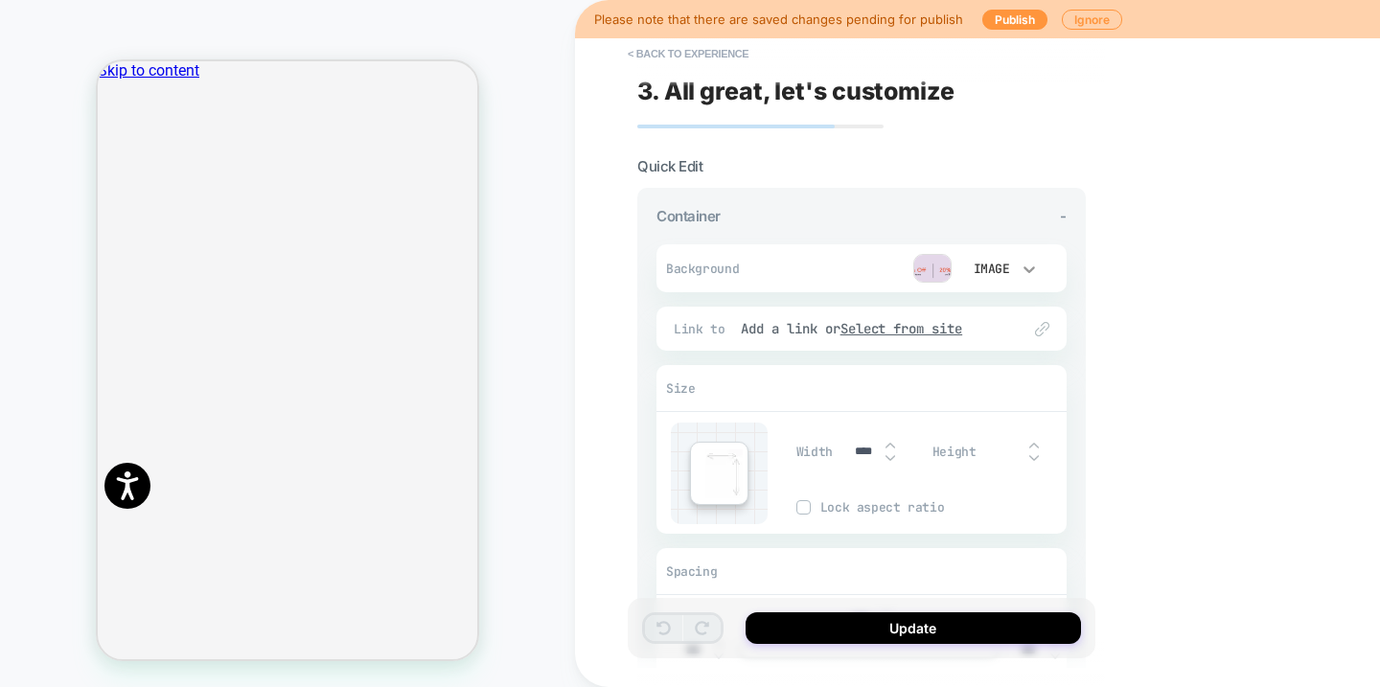
click at [1021, 269] on icon at bounding box center [1029, 269] width 19 height 19
click at [950, 267] on div at bounding box center [690, 343] width 1380 height 687
click at [932, 267] on img at bounding box center [932, 268] width 38 height 29
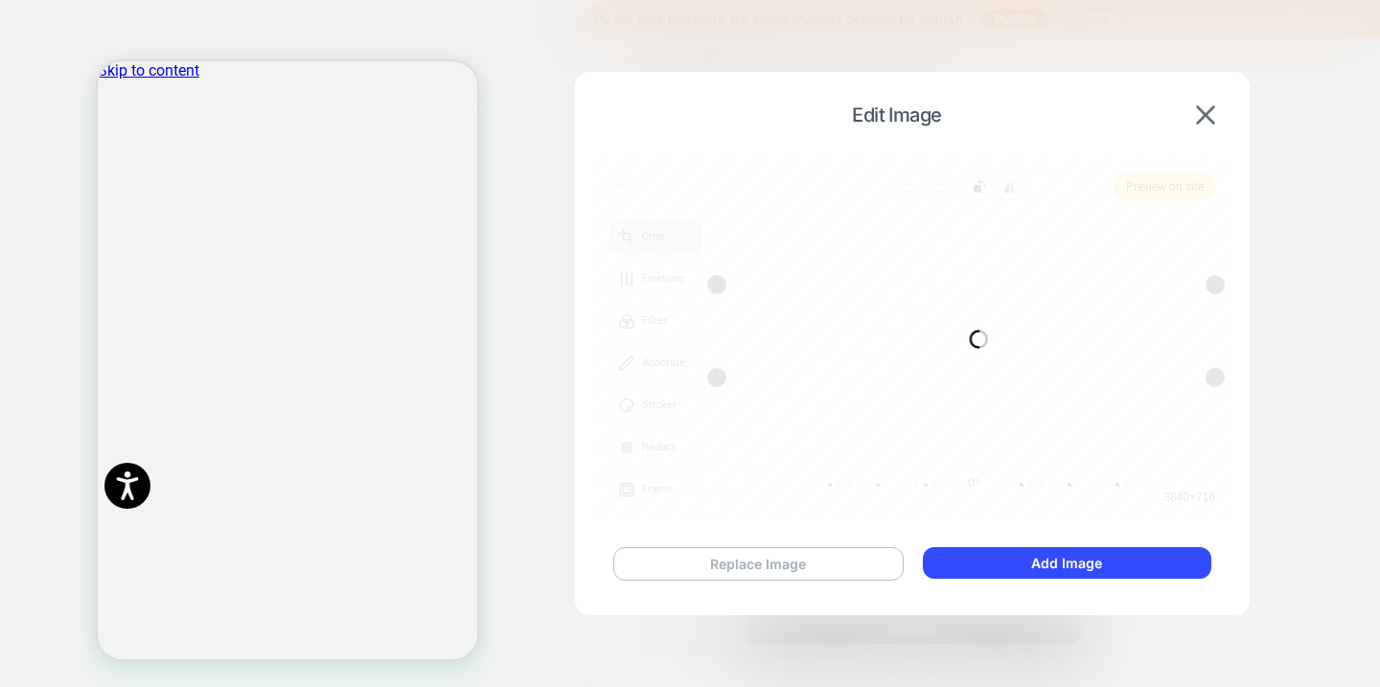
click at [780, 575] on button "Replace Image" at bounding box center [758, 564] width 290 height 34
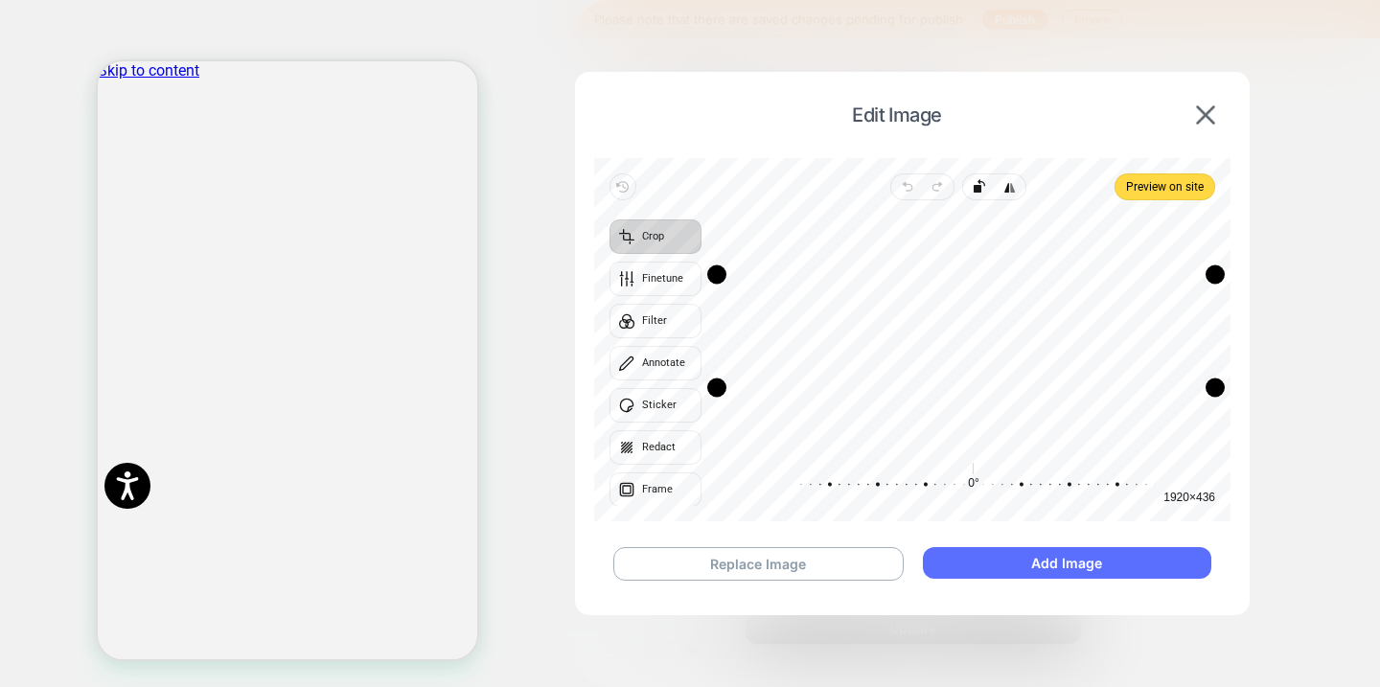
click at [1032, 570] on button "Add Image" at bounding box center [1067, 563] width 288 height 32
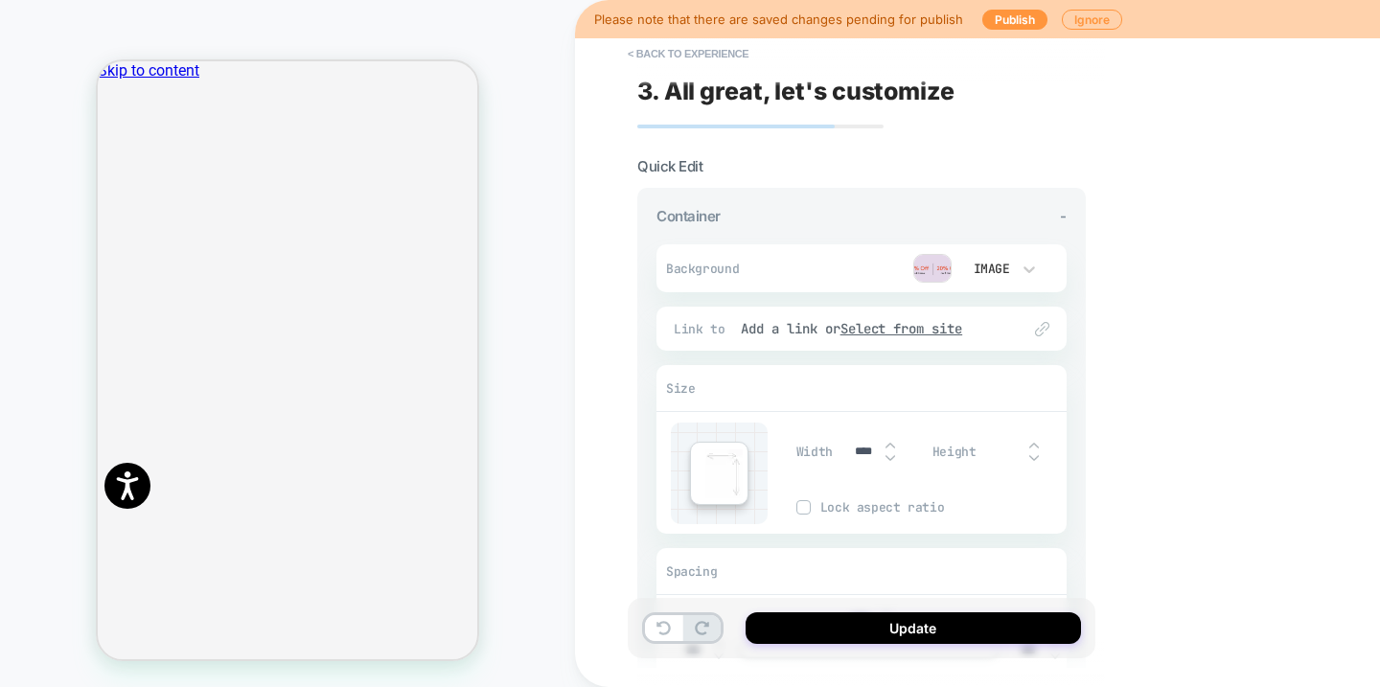
drag, startPoint x: 545, startPoint y: 164, endPoint x: 534, endPoint y: 166, distance: 11.7
